Goal: Download file/media

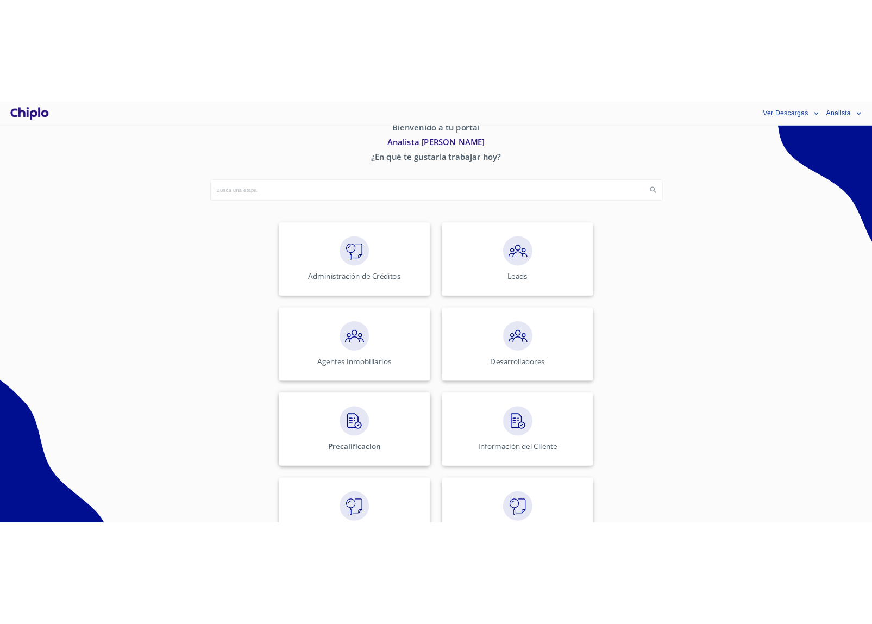
scroll to position [191, 0]
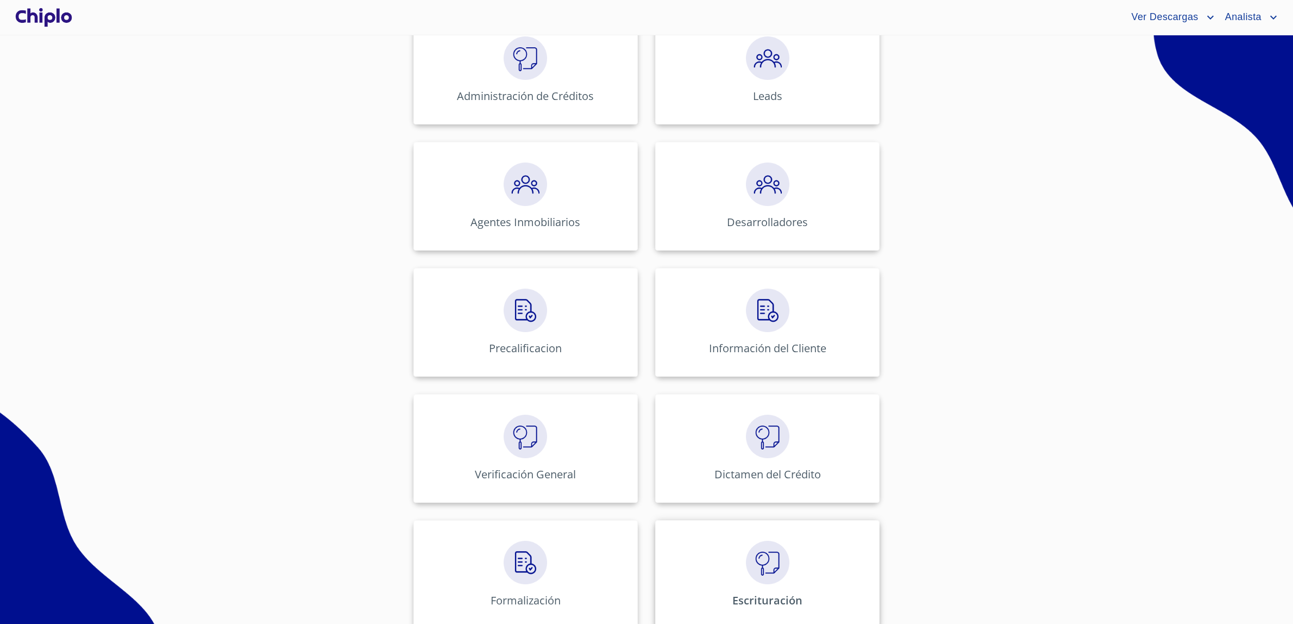
click at [757, 553] on img at bounding box center [767, 562] width 43 height 43
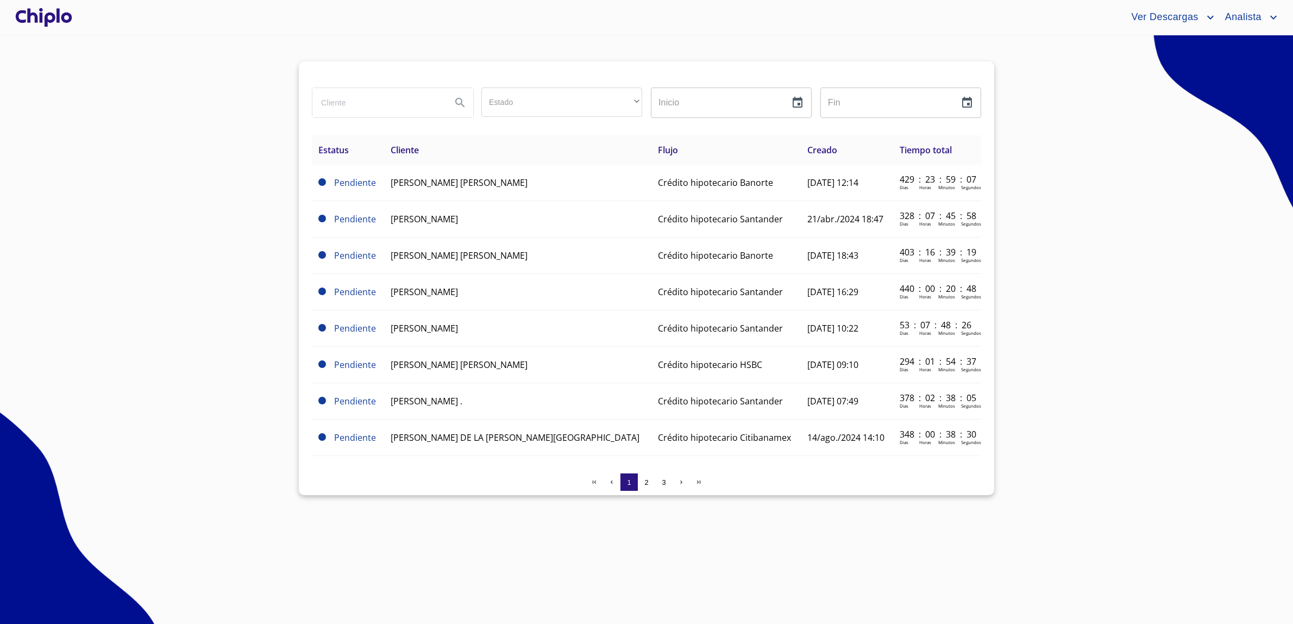
click at [341, 103] on input "search" at bounding box center [377, 102] width 130 height 29
type input "Den"
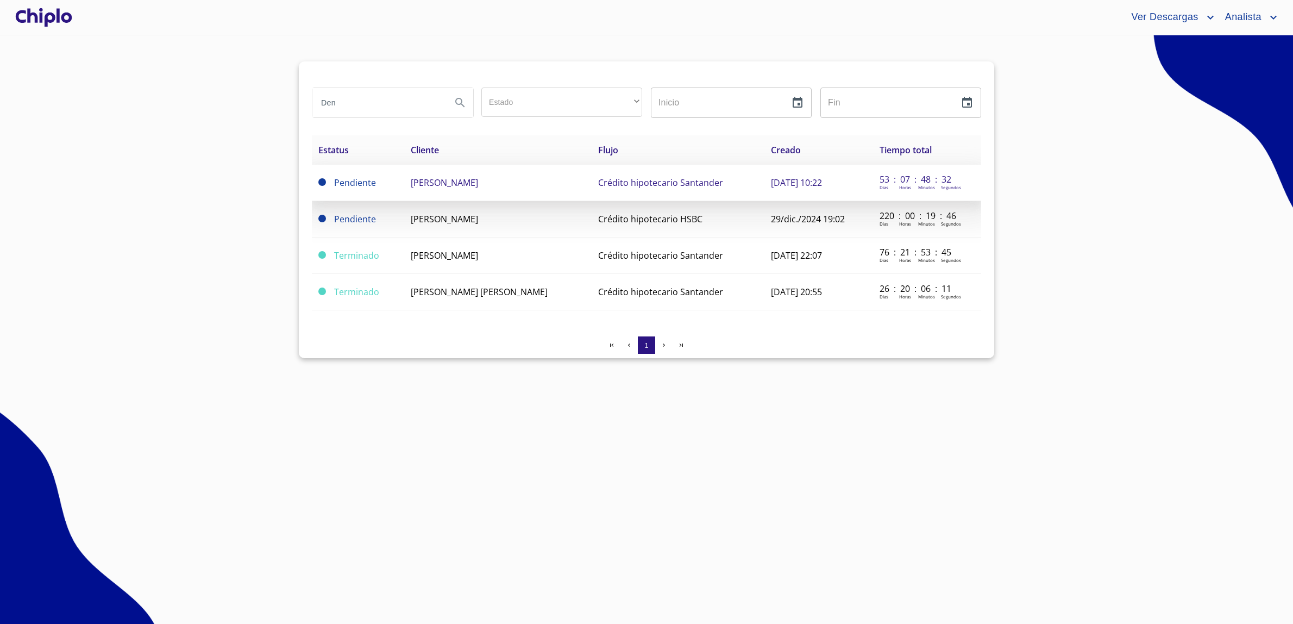
click at [411, 175] on td "[PERSON_NAME]" at bounding box center [497, 183] width 187 height 36
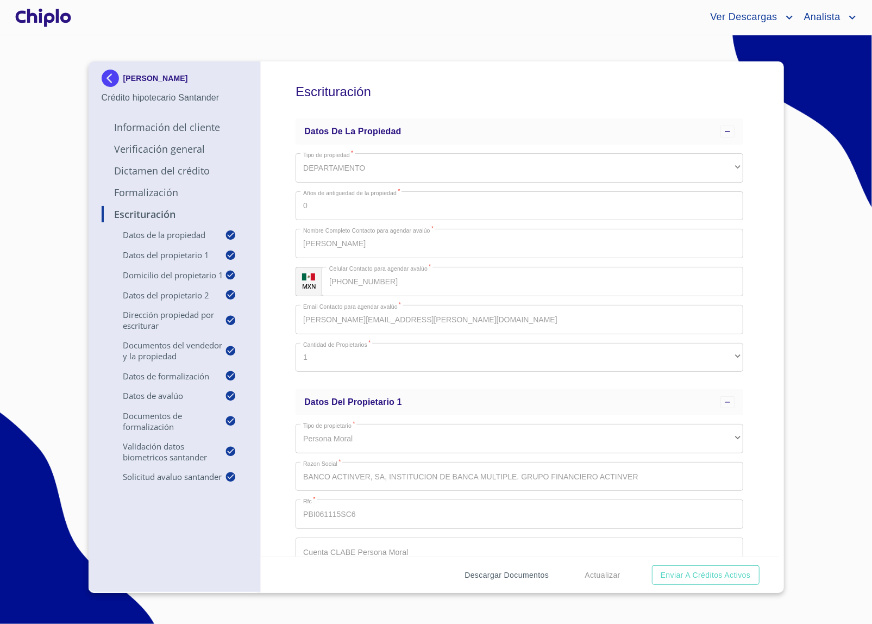
click at [516, 577] on span "Descargar Documentos" at bounding box center [507, 575] width 84 height 14
click at [505, 578] on span "Descargar Documentos" at bounding box center [507, 575] width 84 height 14
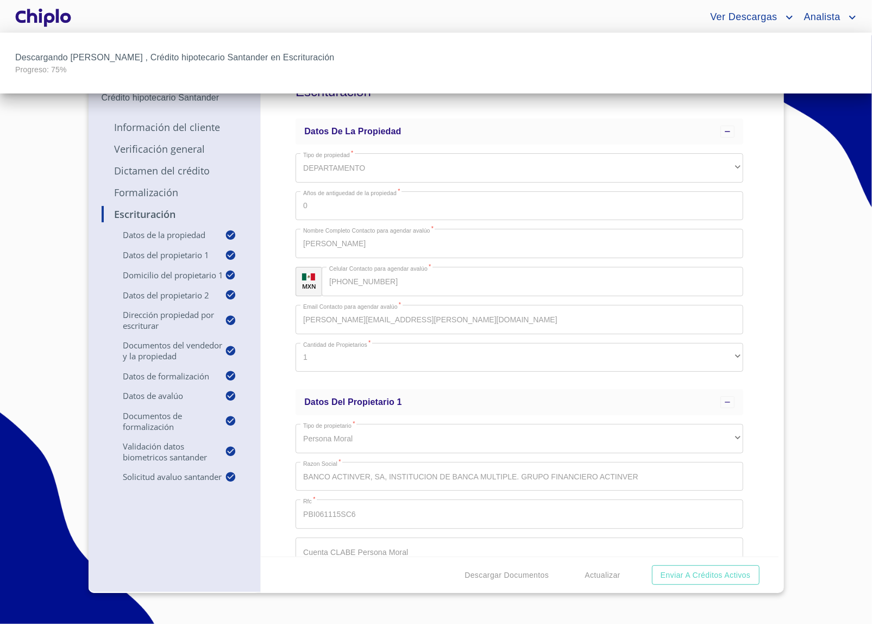
click at [749, 451] on div at bounding box center [436, 312] width 872 height 624
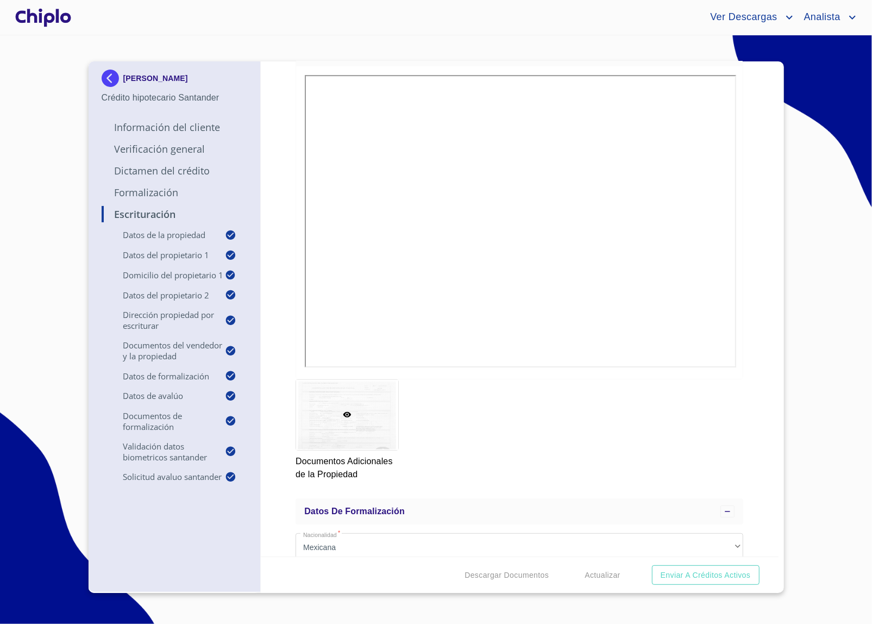
scroll to position [7537, 0]
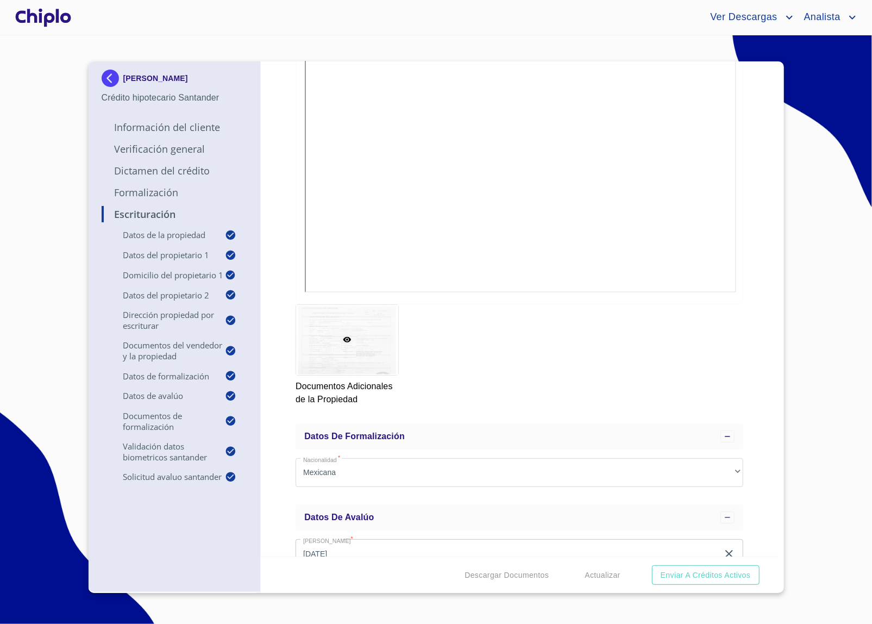
click at [751, 10] on span "Ver Descargas" at bounding box center [742, 17] width 80 height 17
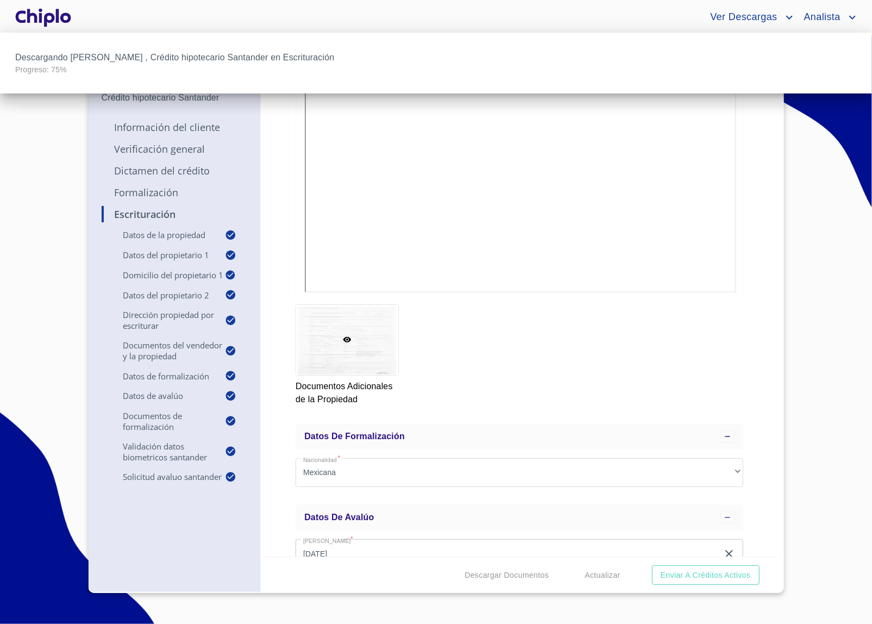
click at [746, 454] on div at bounding box center [436, 312] width 872 height 624
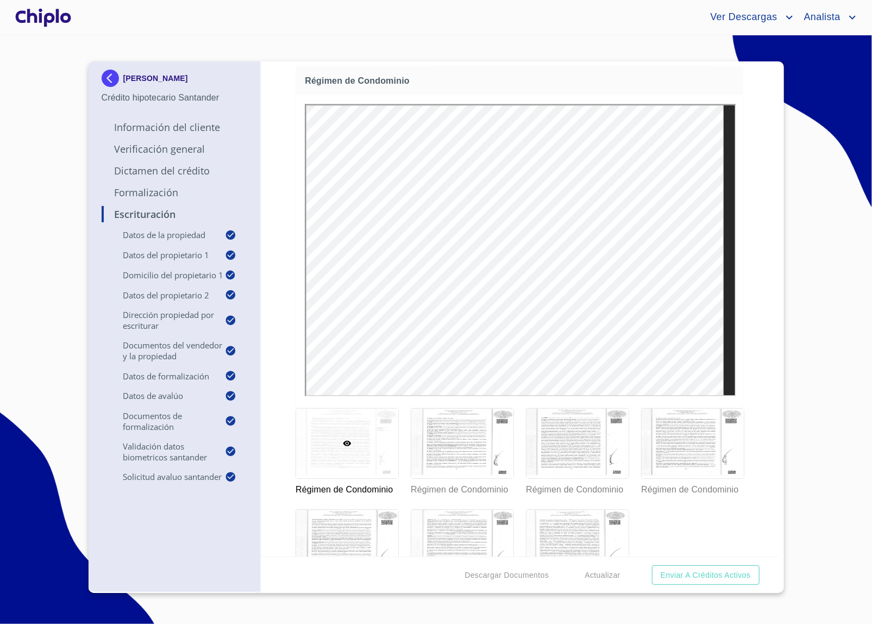
scroll to position [6850, 0]
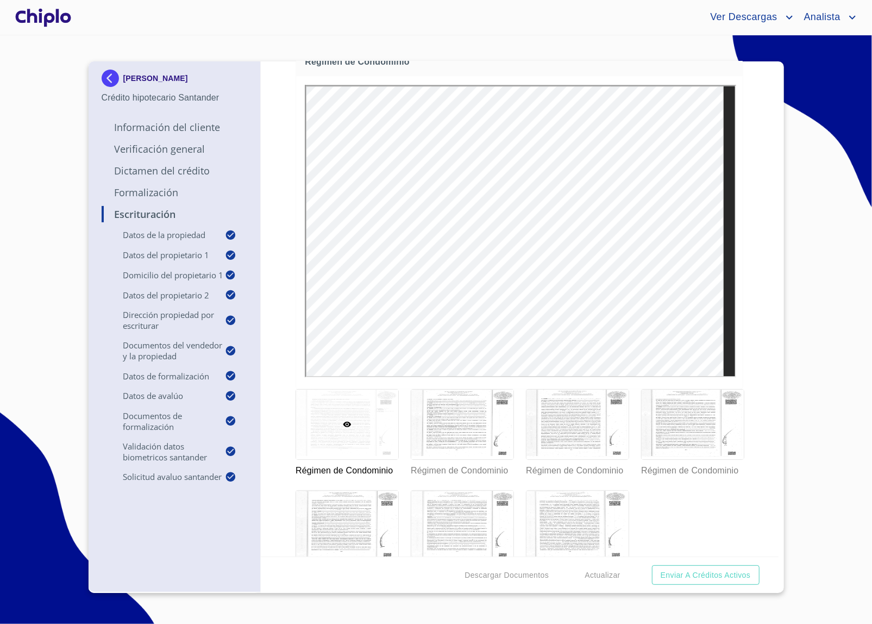
click at [725, 24] on span "Ver Descargas" at bounding box center [742, 17] width 80 height 17
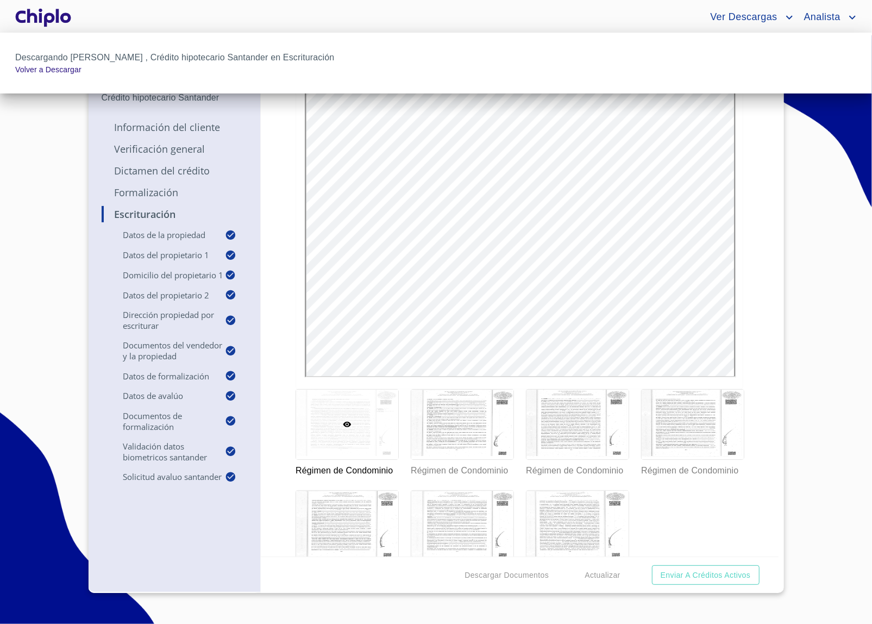
scroll to position [6853, 0]
